Goal: Use online tool/utility: Utilize a website feature to perform a specific function

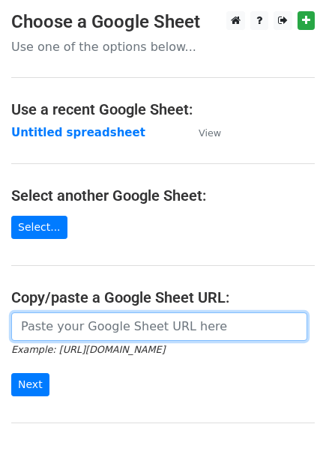
click at [64, 325] on input "url" at bounding box center [159, 326] width 296 height 28
paste input "[URL][DOMAIN_NAME]"
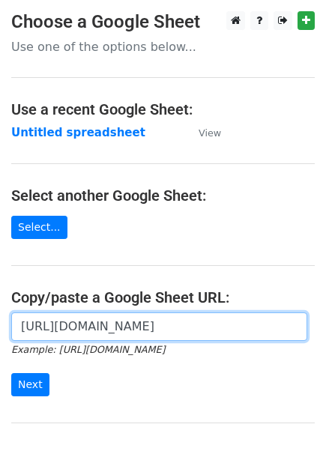
scroll to position [0, 436]
type input "[URL][DOMAIN_NAME]"
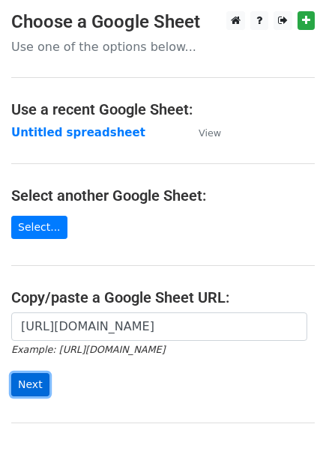
scroll to position [0, 0]
click at [33, 374] on input "Next" at bounding box center [30, 384] width 38 height 23
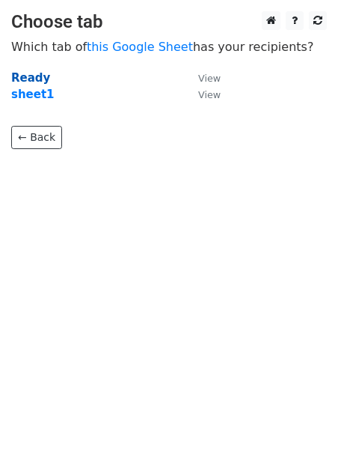
click at [31, 71] on strong "Ready" at bounding box center [30, 77] width 39 height 13
click at [31, 73] on strong "Ready" at bounding box center [30, 77] width 39 height 13
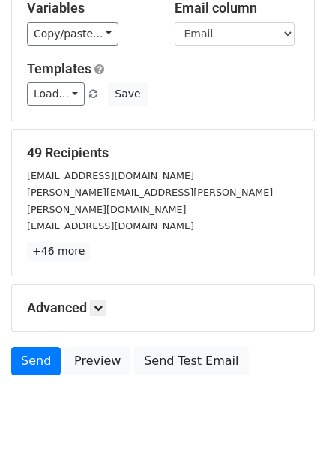
scroll to position [128, 0]
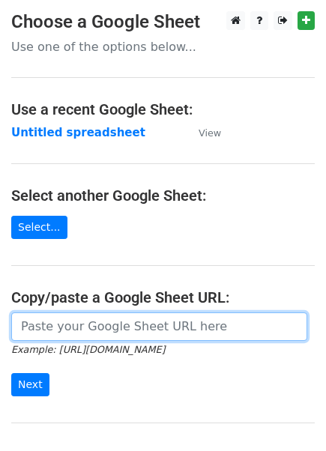
click at [38, 322] on input "url" at bounding box center [159, 326] width 296 height 28
paste input "Elevate Your Business Travel With Red Bliss Premium Car Rentals"
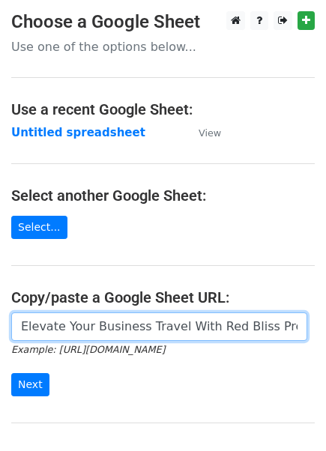
scroll to position [0, 59]
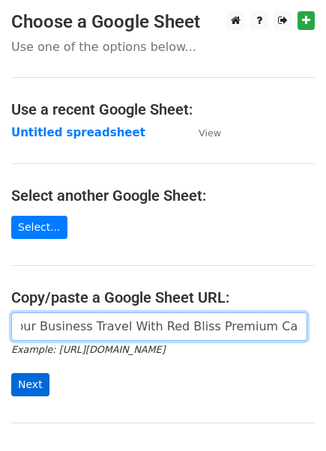
type input "Elevate Your Business Travel With Red Bliss Premium Car Rentals"
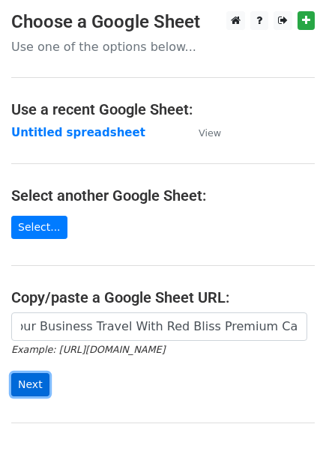
scroll to position [0, 0]
click at [25, 379] on input "Next" at bounding box center [30, 384] width 38 height 23
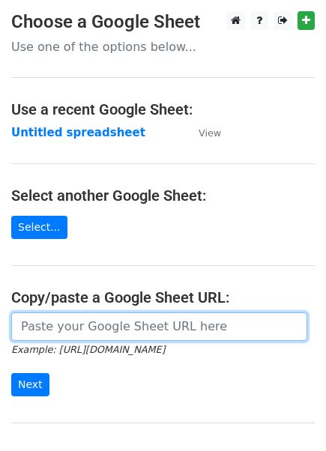
paste input "https://docs.google.com/spreadsheets/d/1BTJMEKwxUn02gJjA4riOh0NeDGWdyvqDREc3gfd…"
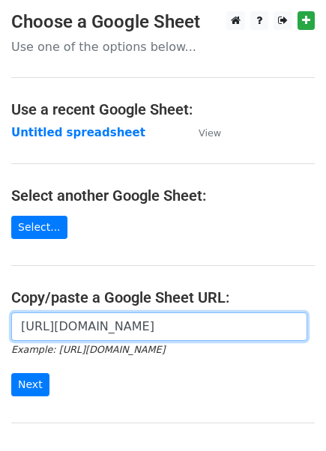
scroll to position [0, 436]
type input "https://docs.google.com/spreadsheets/d/1BTJMEKwxUn02gJjA4riOh0NeDGWdyvqDREc3gfd…"
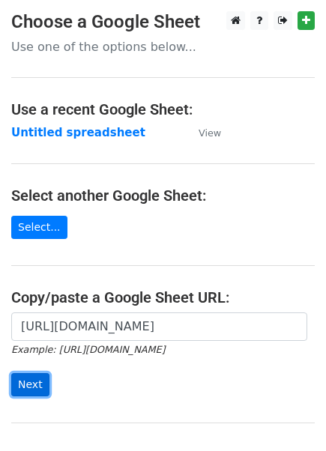
scroll to position [0, 0]
click at [28, 384] on input "Next" at bounding box center [30, 384] width 38 height 23
